Goal: Task Accomplishment & Management: Manage account settings

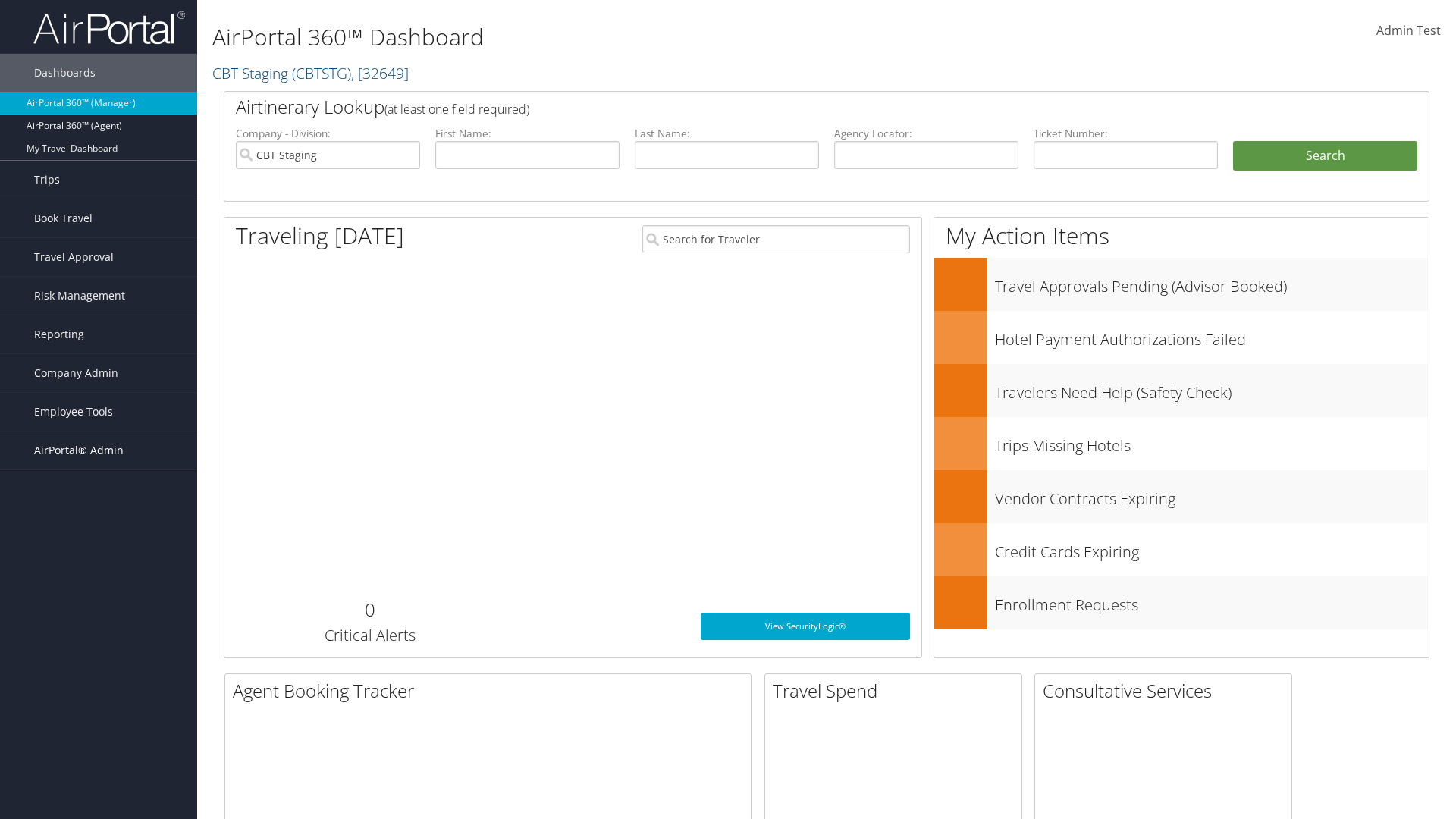
click at [99, 451] on span "AirPortal® Admin" at bounding box center [78, 450] width 89 height 38
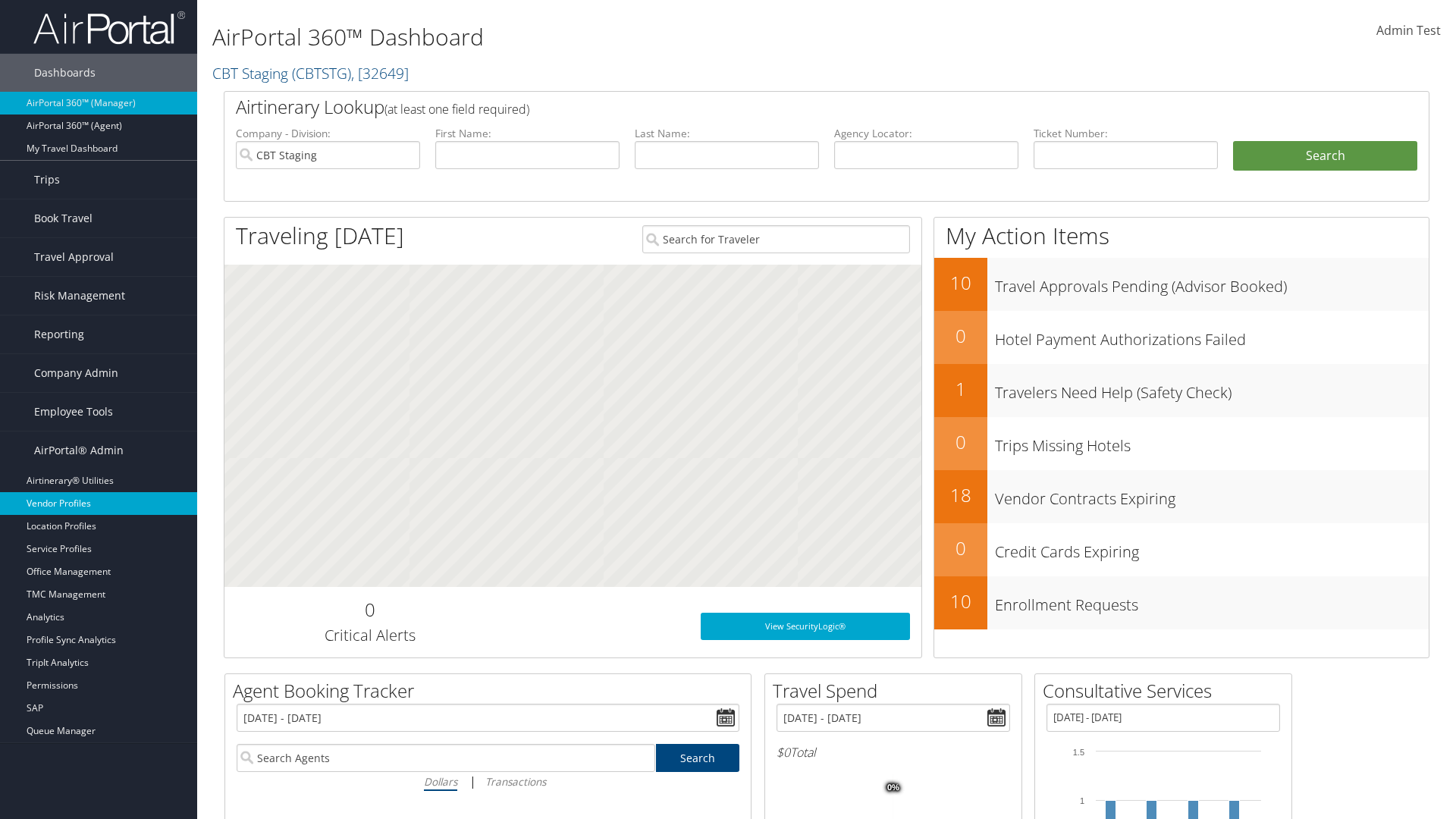
click at [99, 504] on link "Vendor Profiles" at bounding box center [98, 504] width 197 height 23
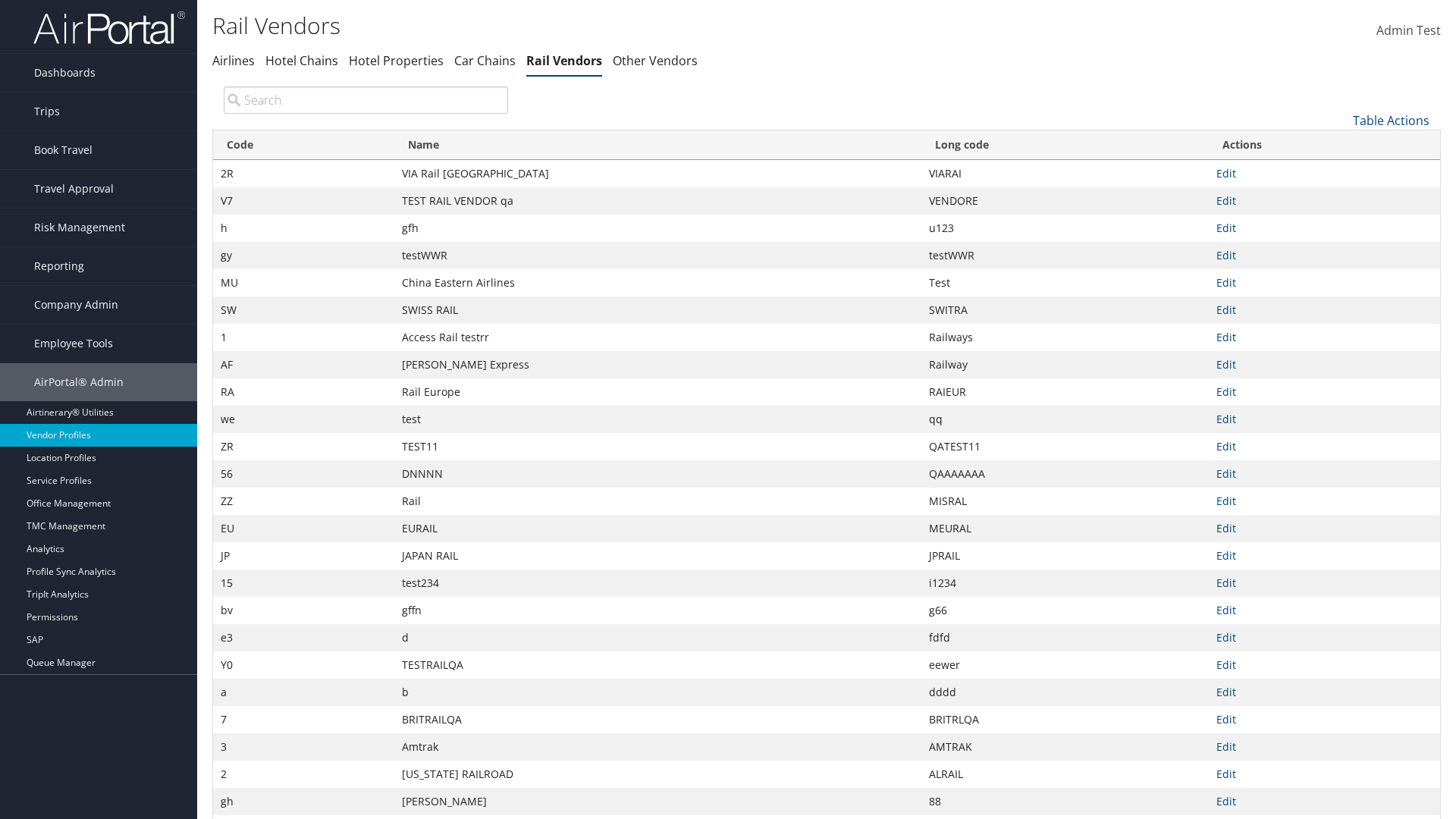
click at [658, 145] on th "Name" at bounding box center [658, 144] width 528 height 29
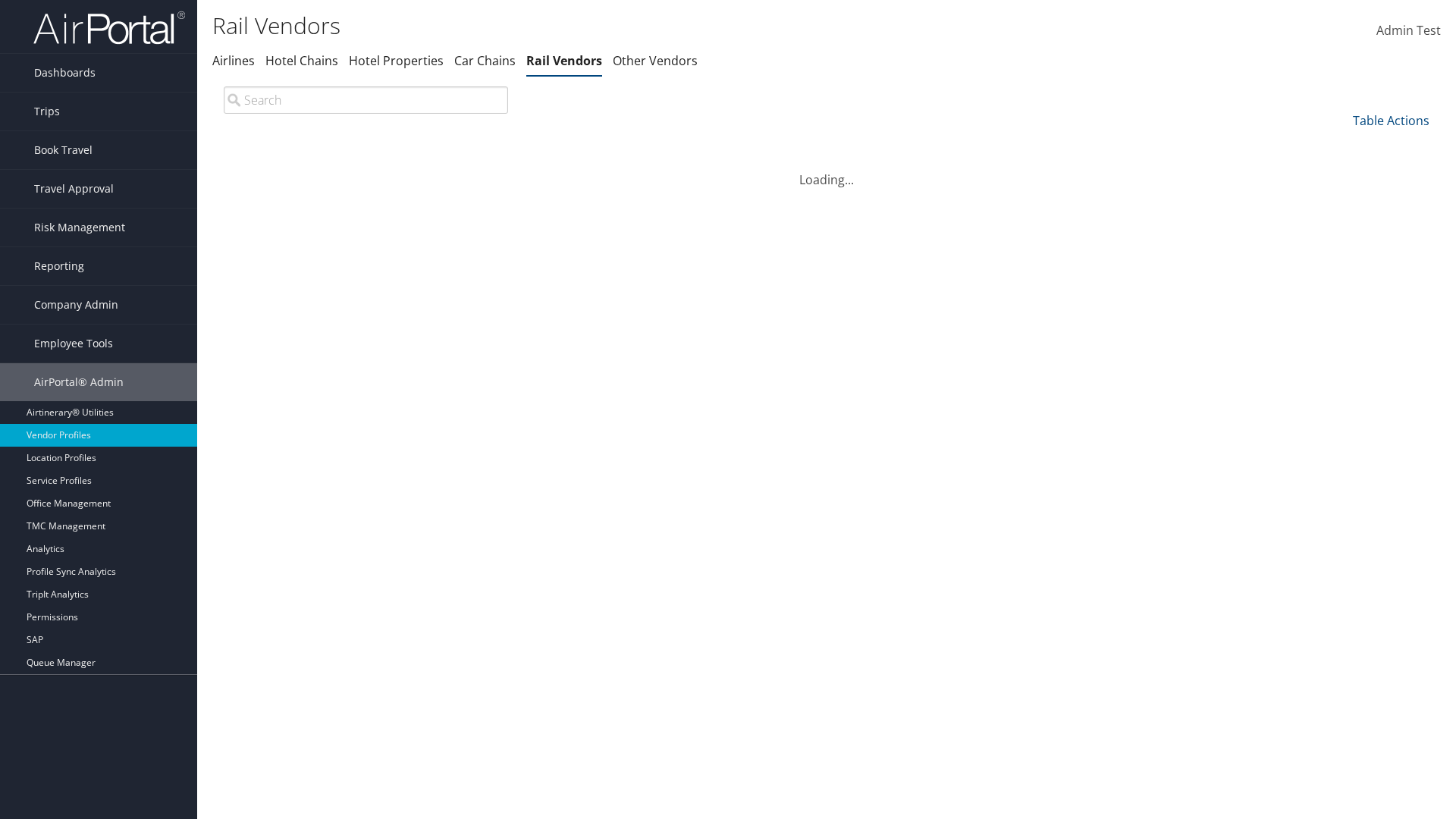
click at [658, 145] on th "Name" at bounding box center [658, 144] width 528 height 29
click at [1065, 145] on th "Long code" at bounding box center [1065, 144] width 288 height 29
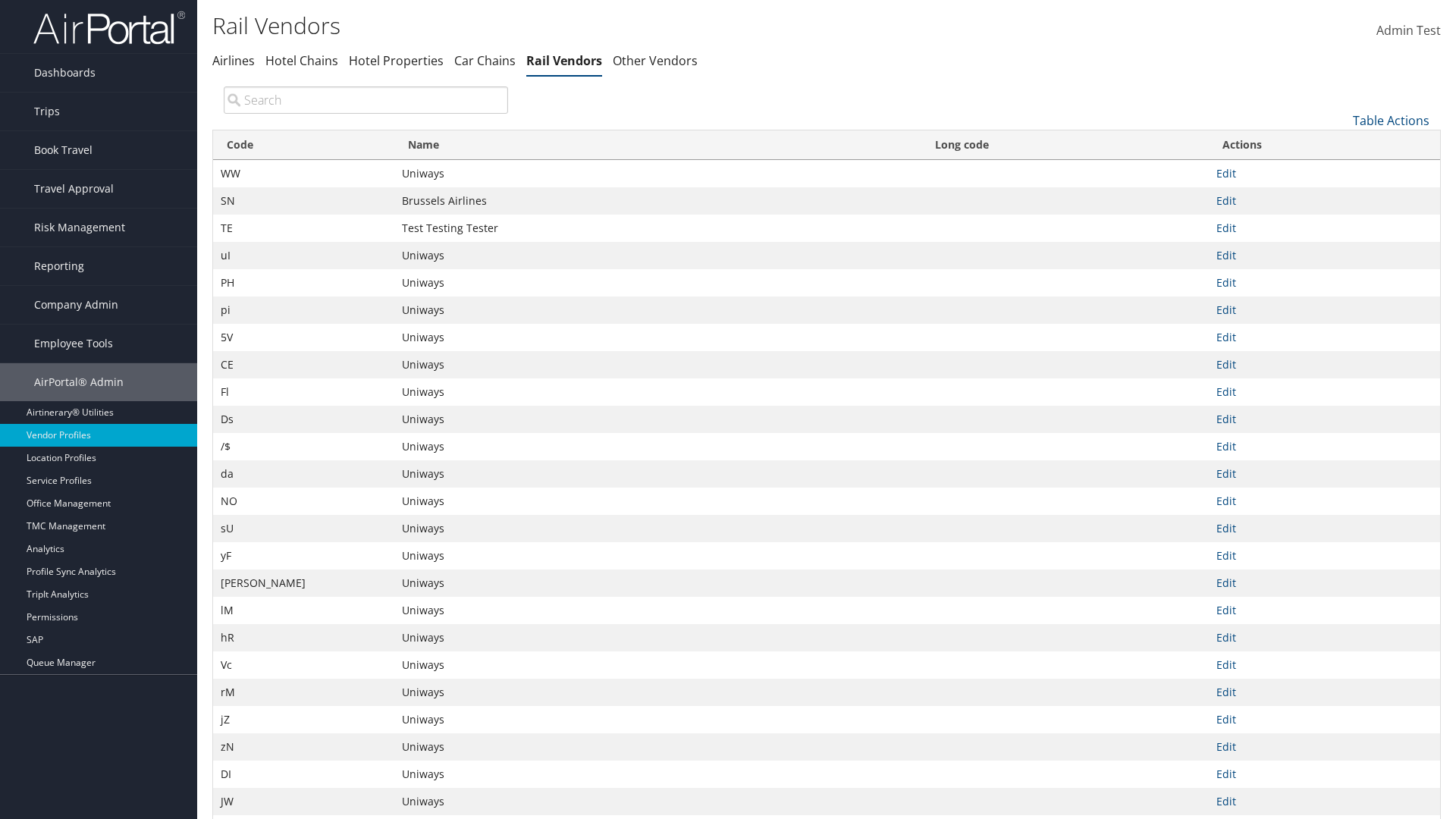
click at [1065, 145] on th "Long code" at bounding box center [1065, 144] width 288 height 29
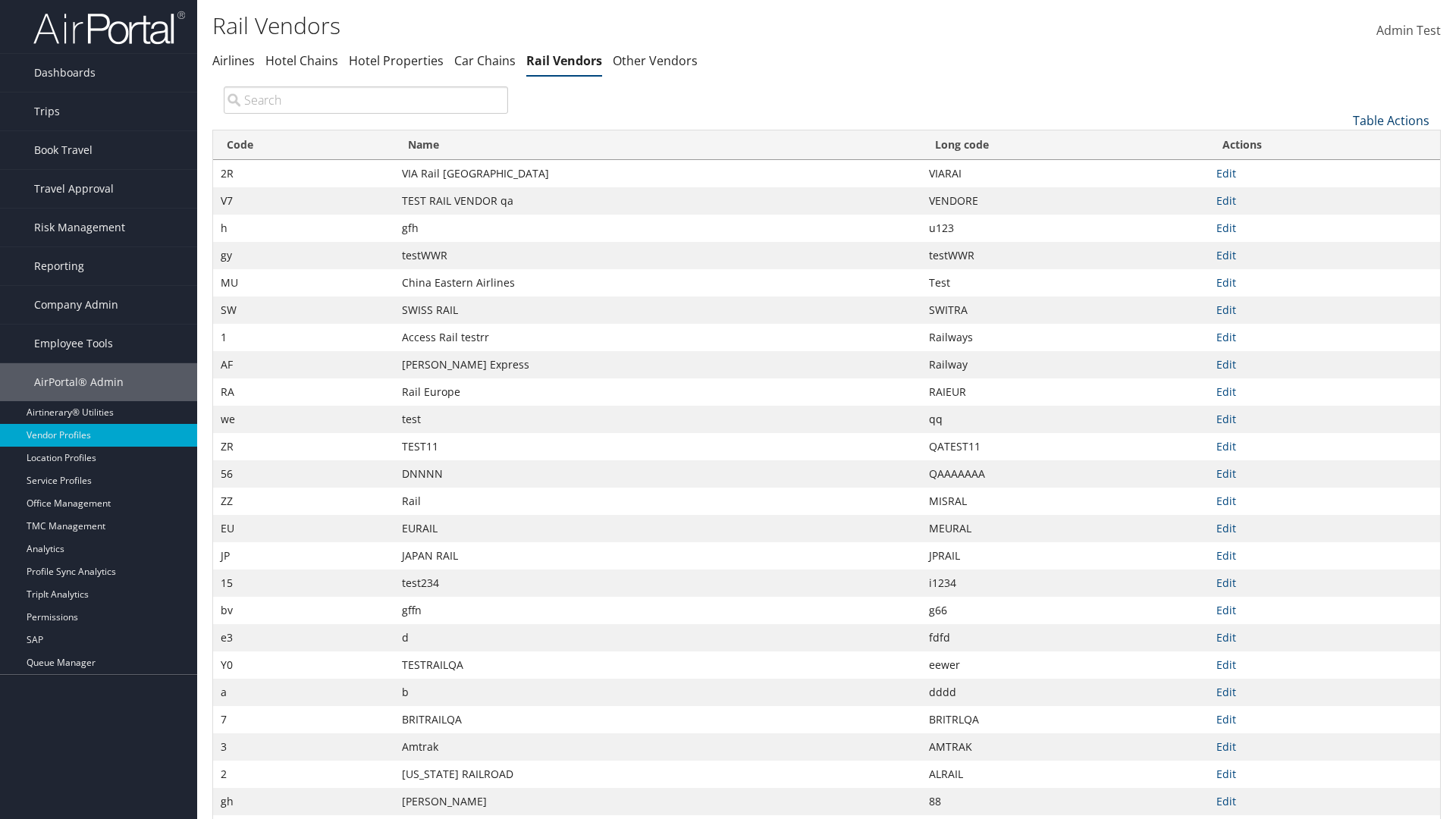
click at [1391, 119] on link "Table Actions" at bounding box center [1391, 120] width 77 height 17
click at [1340, 221] on link "Page Length" at bounding box center [1340, 221] width 200 height 26
click at [1340, 170] on link "25" at bounding box center [1340, 171] width 200 height 26
click at [1391, 119] on link "Table Actions" at bounding box center [1391, 120] width 77 height 17
click at [1340, 221] on link "Page Length" at bounding box center [1340, 221] width 200 height 26
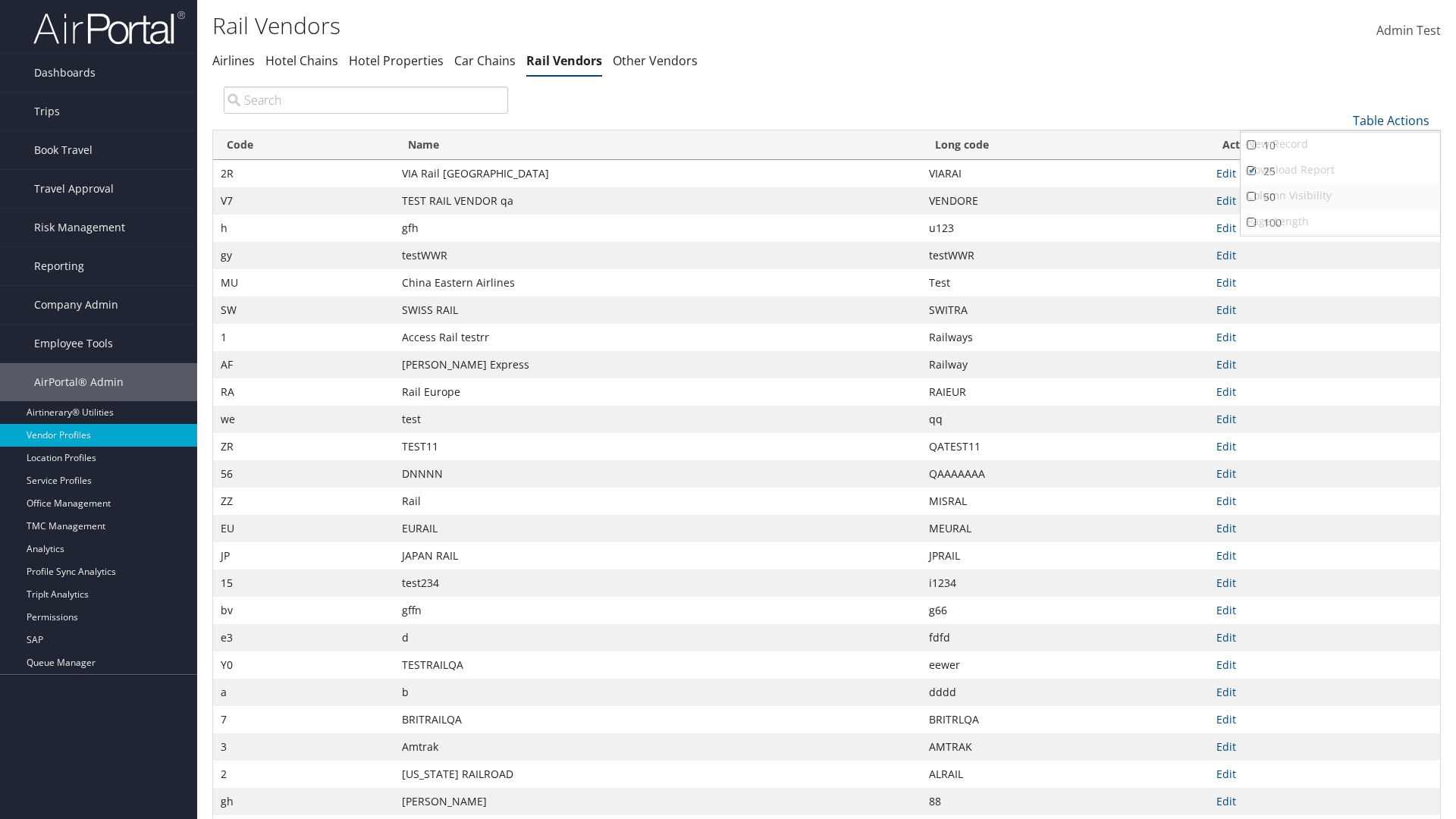
click at [1340, 196] on link "50" at bounding box center [1340, 197] width 200 height 26
click at [1391, 119] on link "Table Actions" at bounding box center [1391, 120] width 77 height 17
click at [1340, 221] on link "Page Length" at bounding box center [1340, 221] width 200 height 26
click at [1340, 222] on link "100" at bounding box center [1340, 223] width 200 height 26
